Goal: Communication & Community: Share content

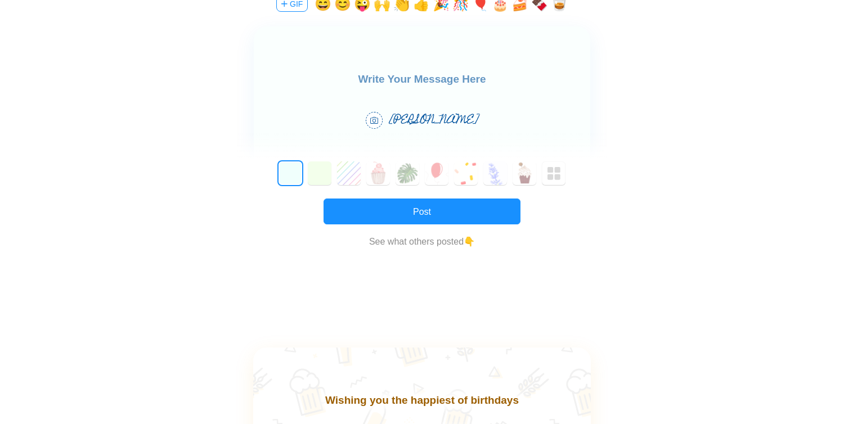
scroll to position [223, 0]
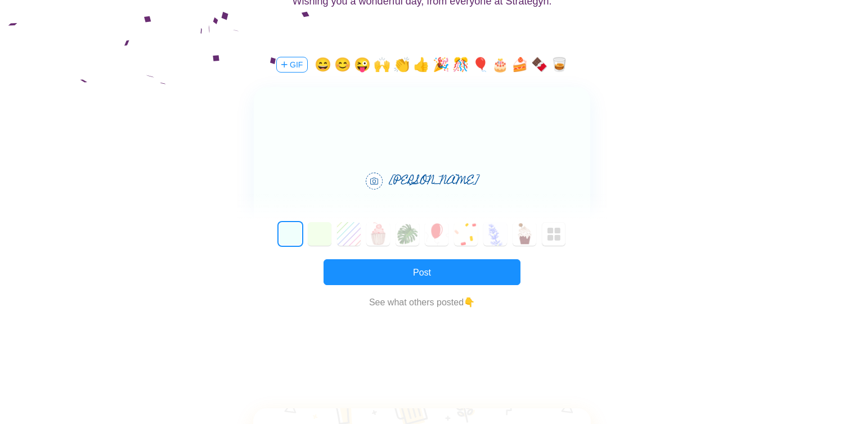
click at [418, 142] on textarea at bounding box center [422, 144] width 336 height 26
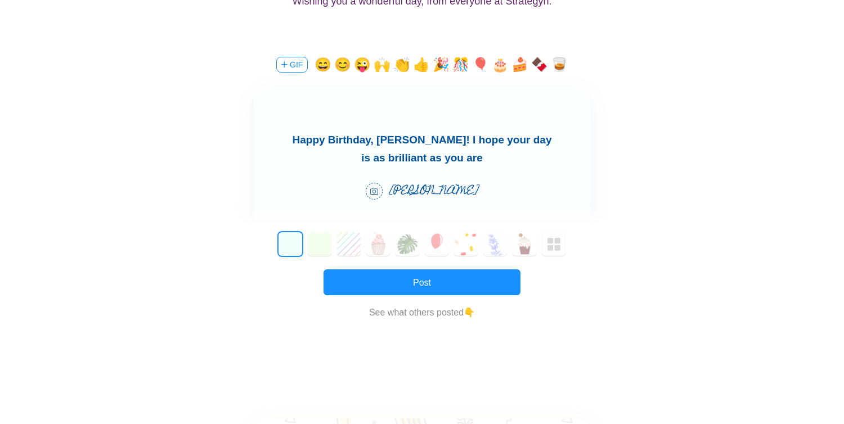
click at [482, 64] on button "🎈" at bounding box center [480, 65] width 17 height 18
click at [494, 66] on button "🎂" at bounding box center [500, 65] width 17 height 18
type textarea "Happy Birthday, [PERSON_NAME]! I hope your day is as brilliant as you are 🎈🎂"
click at [466, 243] on button "6" at bounding box center [466, 244] width 24 height 24
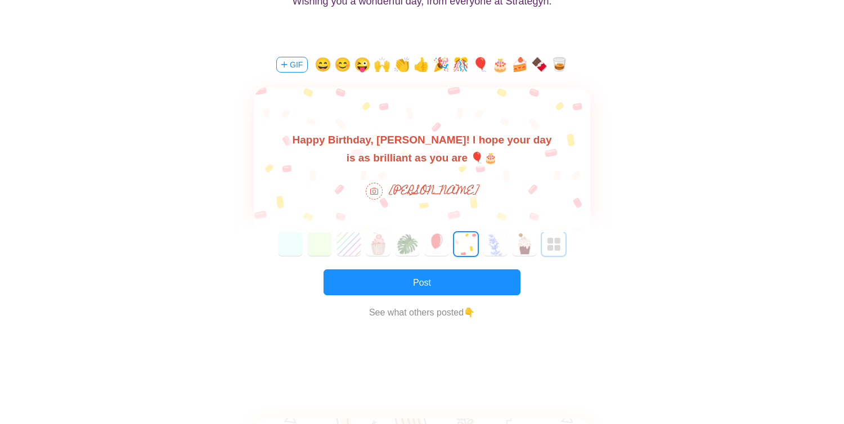
click at [557, 249] on img "button" at bounding box center [553, 244] width 13 height 13
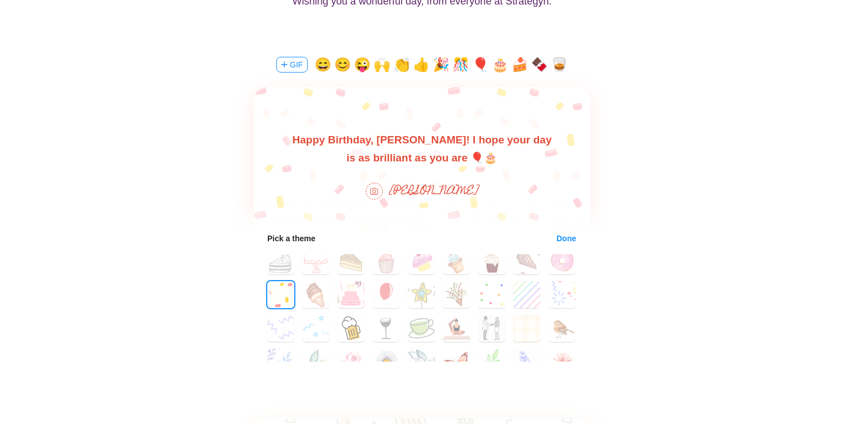
scroll to position [53, 0]
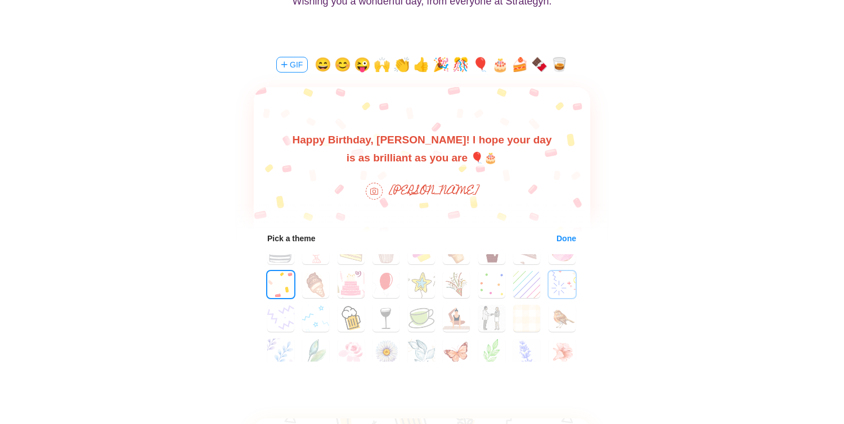
click at [558, 288] on button "26" at bounding box center [561, 284] width 27 height 27
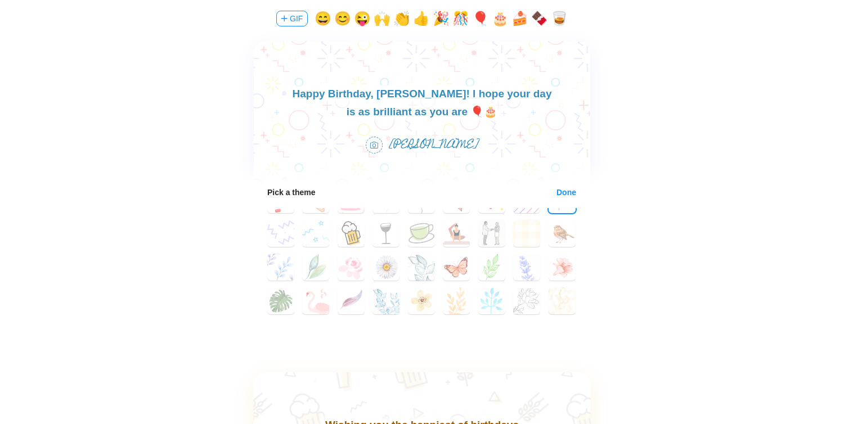
scroll to position [82, 0]
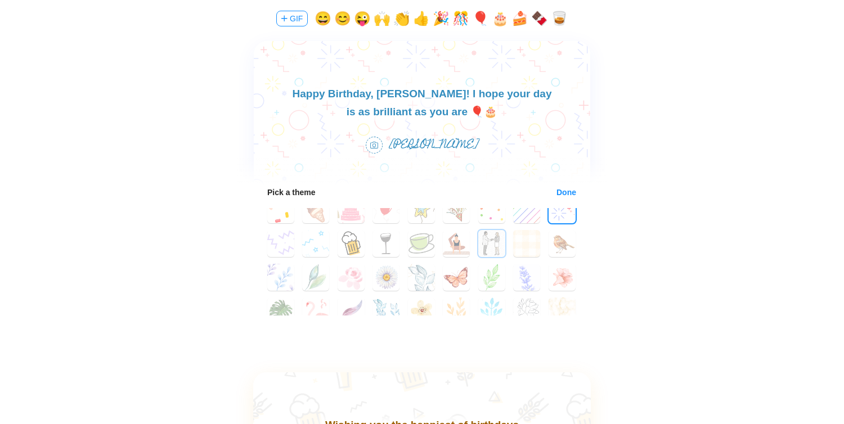
click at [490, 248] on button "33" at bounding box center [491, 243] width 27 height 27
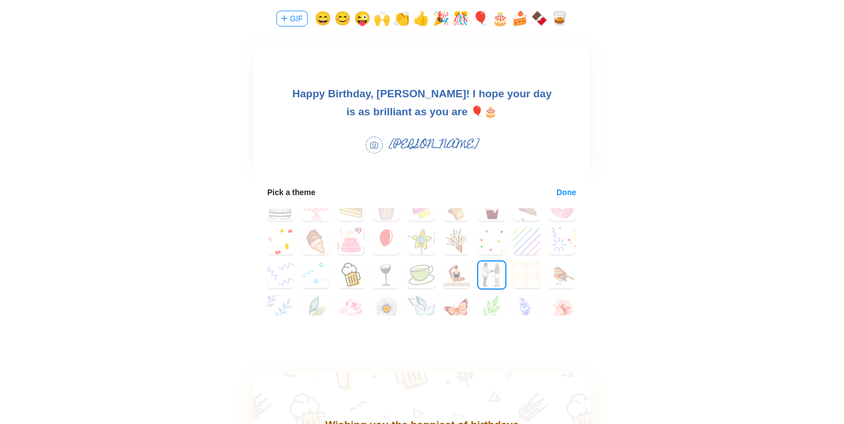
scroll to position [38, 0]
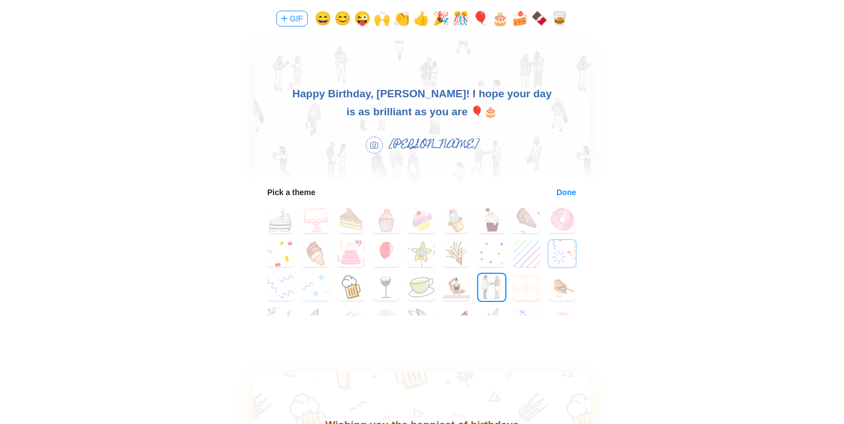
click at [554, 247] on button "26" at bounding box center [561, 253] width 27 height 27
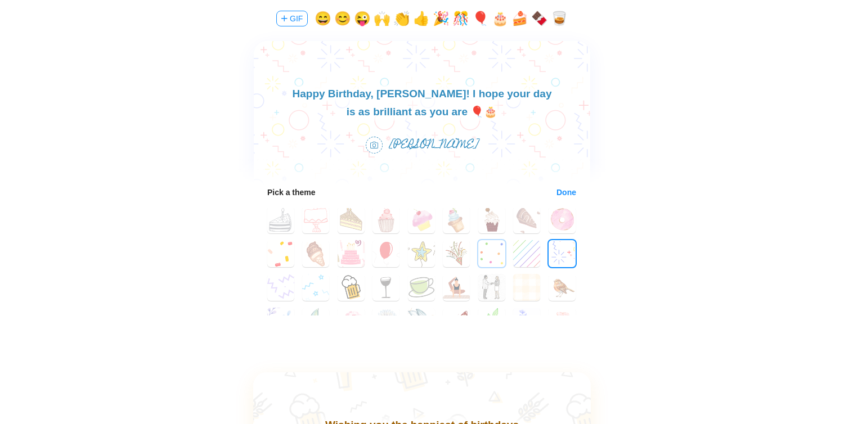
click at [491, 257] on button "24" at bounding box center [491, 253] width 27 height 27
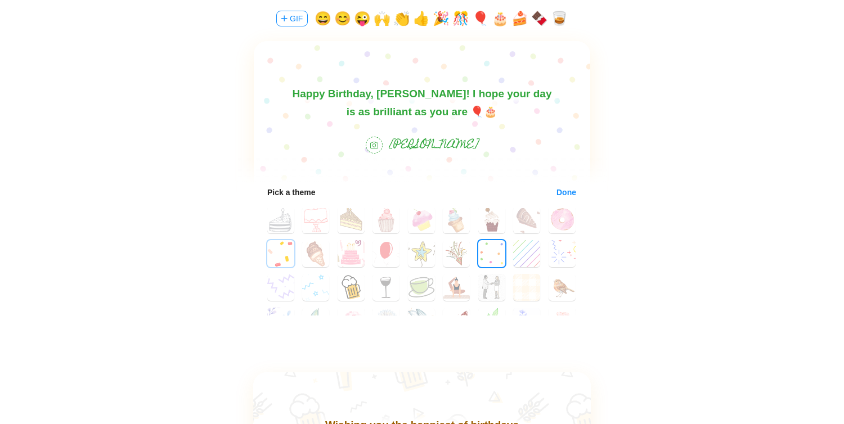
click at [272, 262] on button "18" at bounding box center [280, 253] width 27 height 27
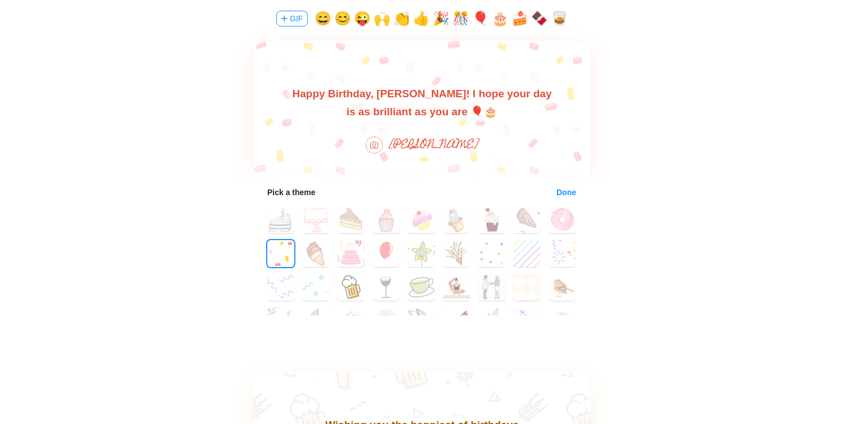
click at [567, 189] on button "Done" at bounding box center [566, 192] width 21 height 9
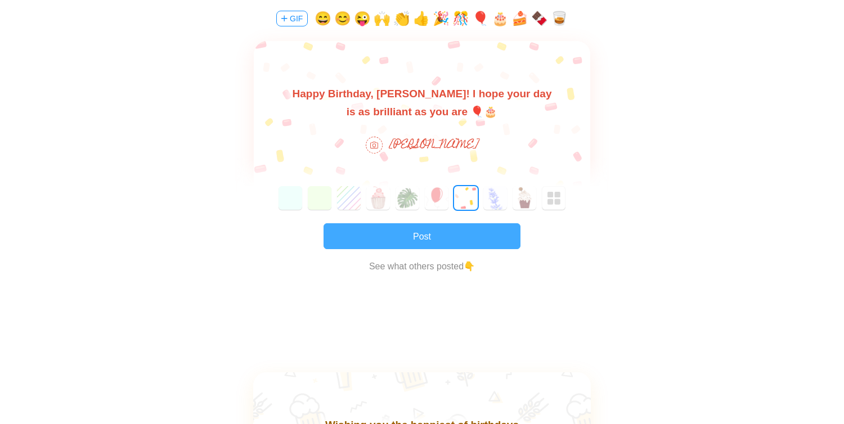
click at [477, 233] on button "Post" at bounding box center [421, 236] width 197 height 26
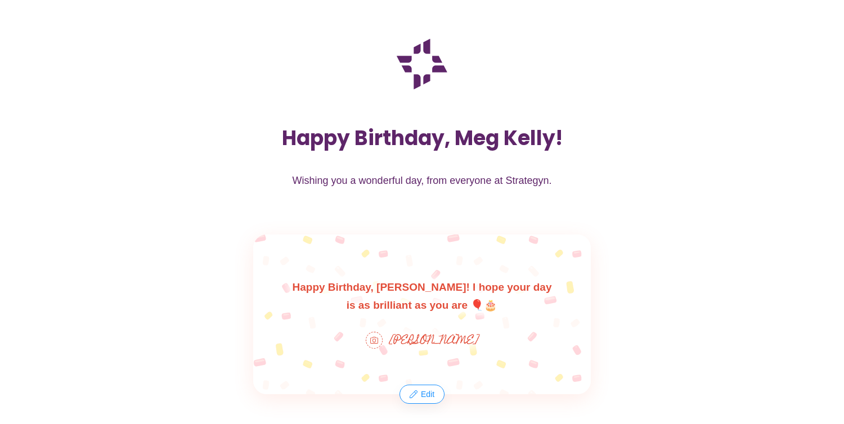
scroll to position [42, 0]
